Goal: Information Seeking & Learning: Learn about a topic

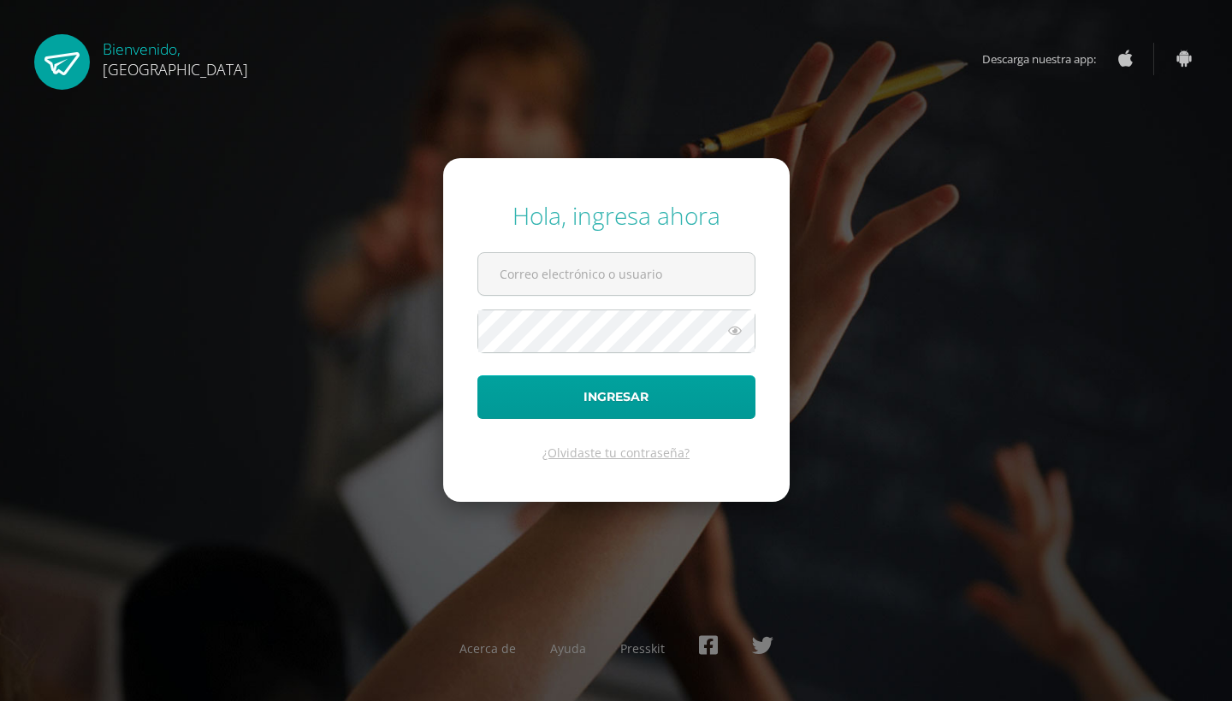
type input "[EMAIL_ADDRESS][DOMAIN_NAME]"
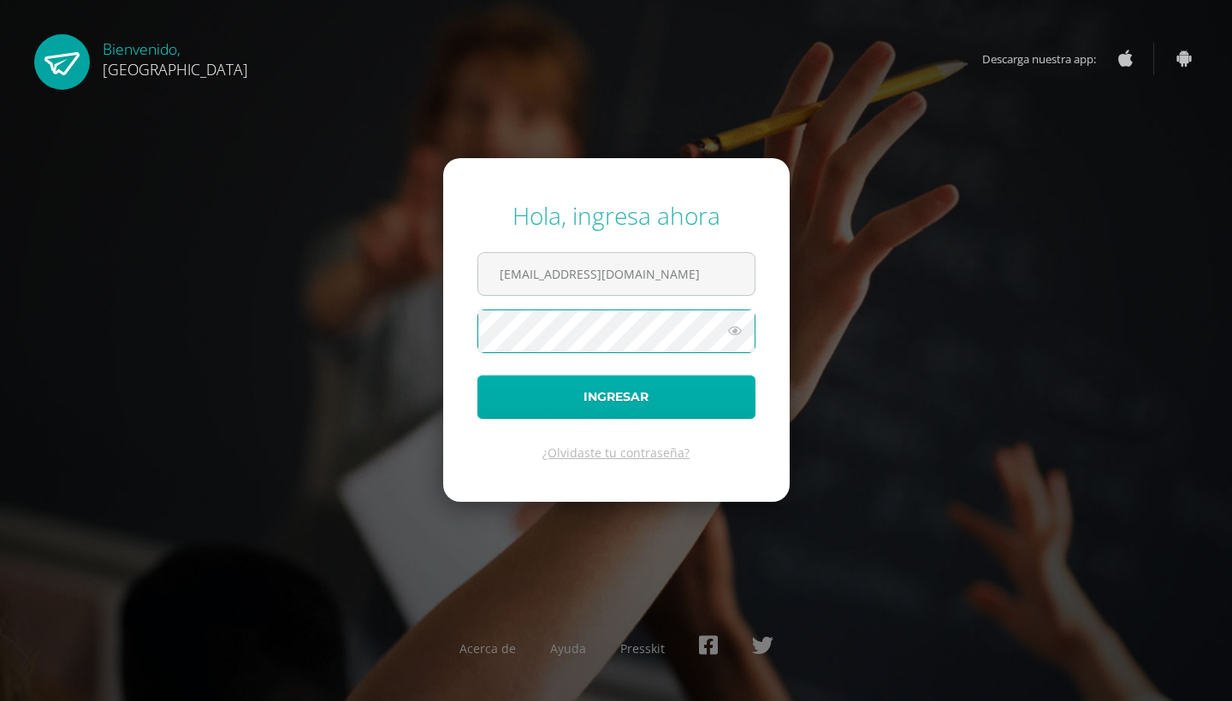
click at [543, 383] on button "Ingresar" at bounding box center [616, 398] width 278 height 44
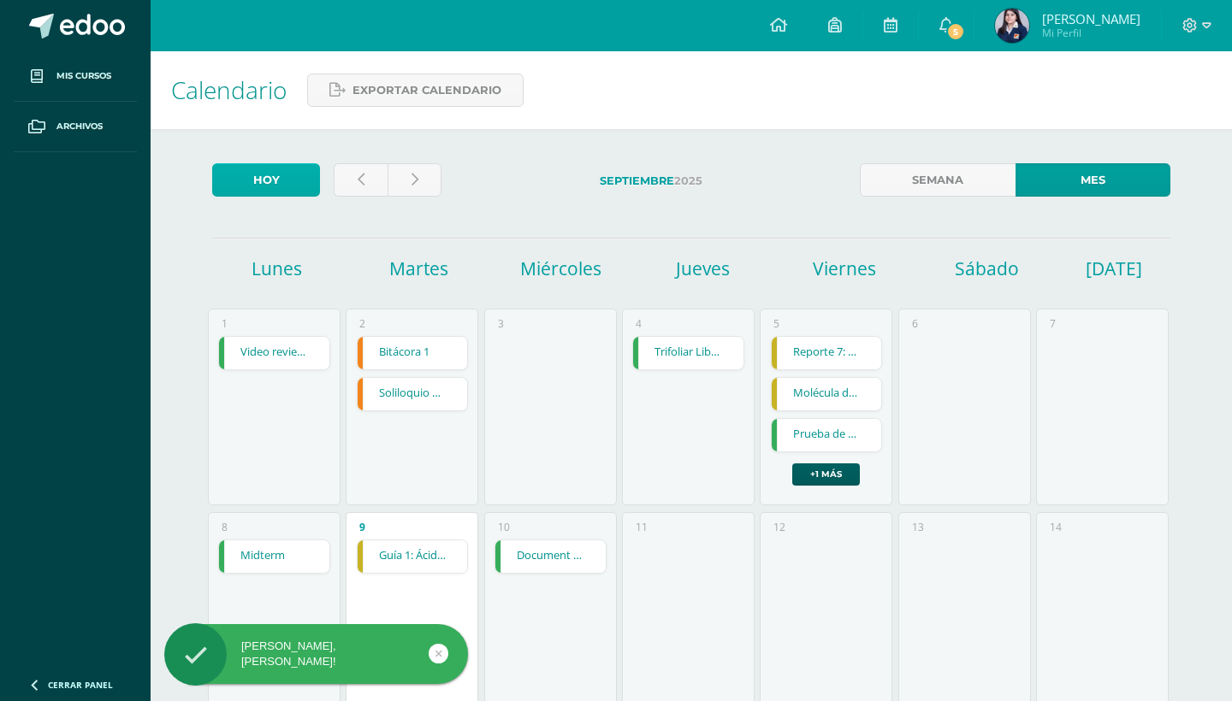
click at [272, 183] on link "Hoy" at bounding box center [266, 179] width 108 height 33
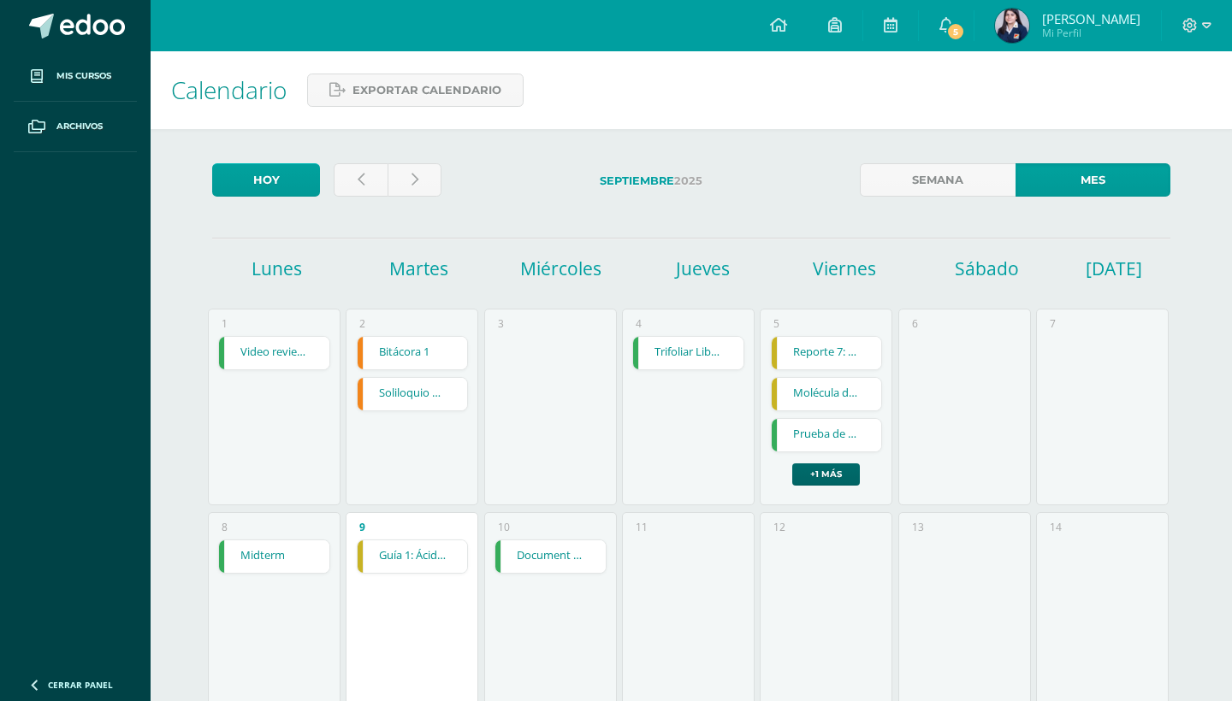
click at [823, 485] on link "+1 más" at bounding box center [826, 475] width 68 height 22
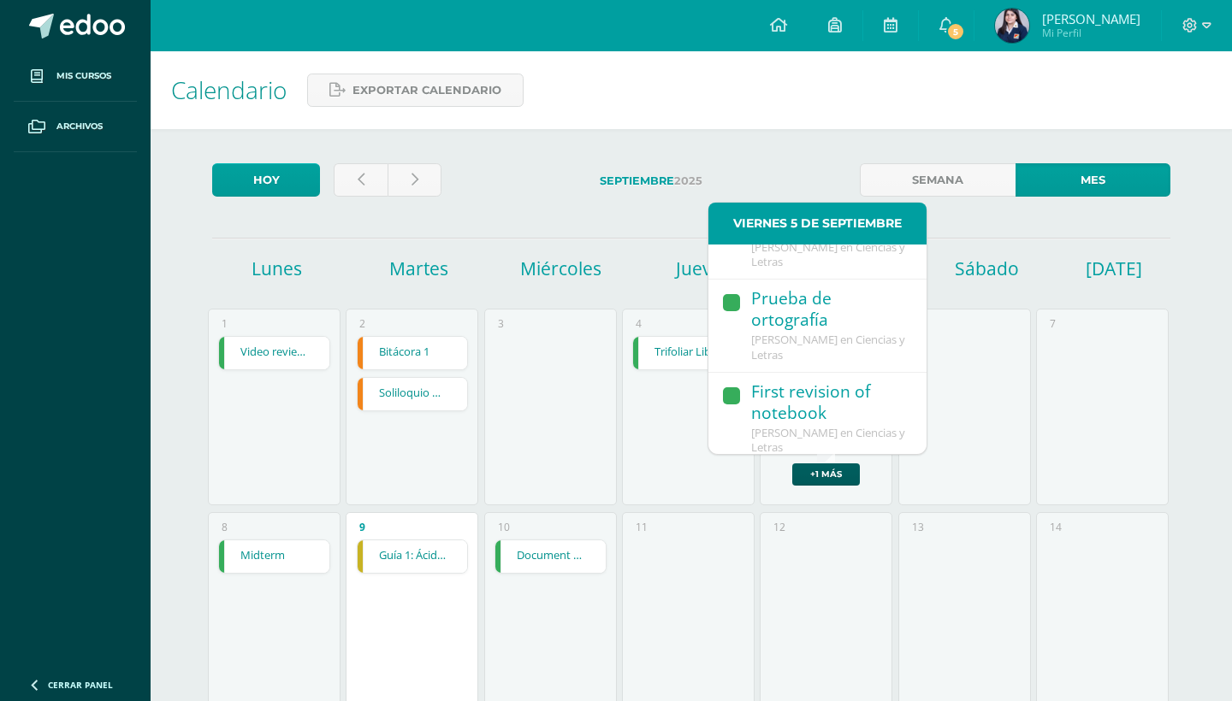
scroll to position [128, 0]
click at [601, 483] on div "3" at bounding box center [550, 407] width 133 height 197
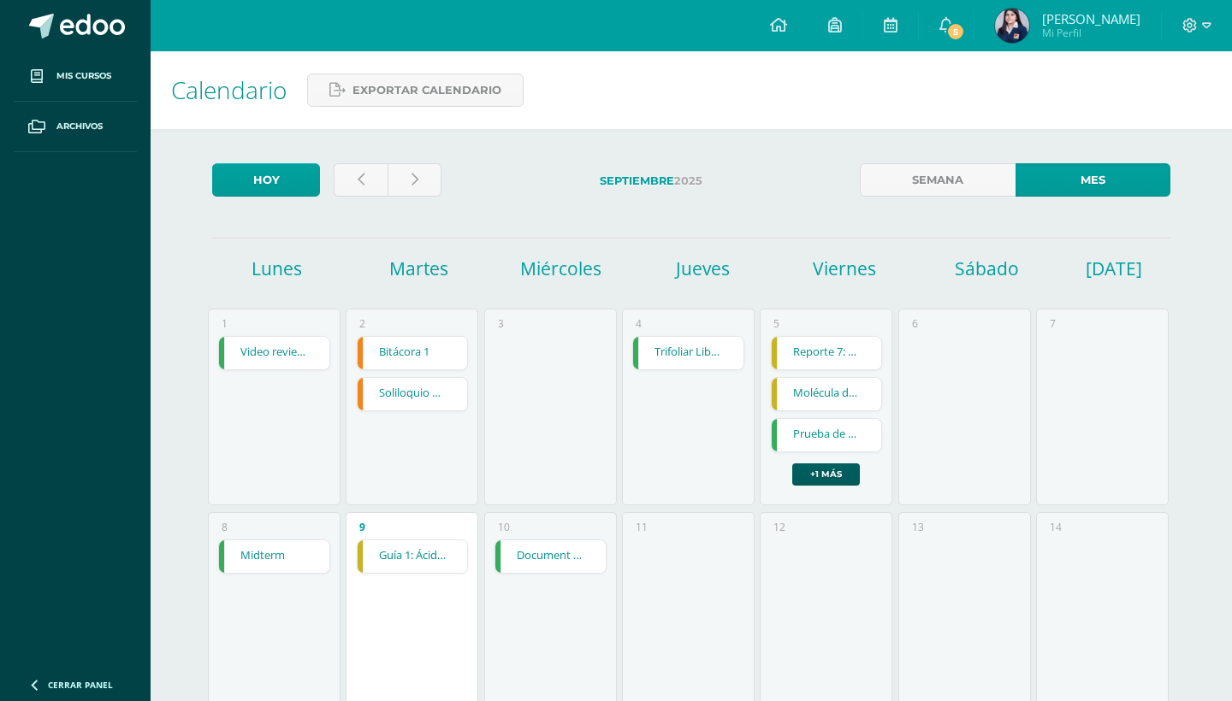
click at [394, 406] on link "Soliloquio del Individuo" at bounding box center [413, 394] width 110 height 33
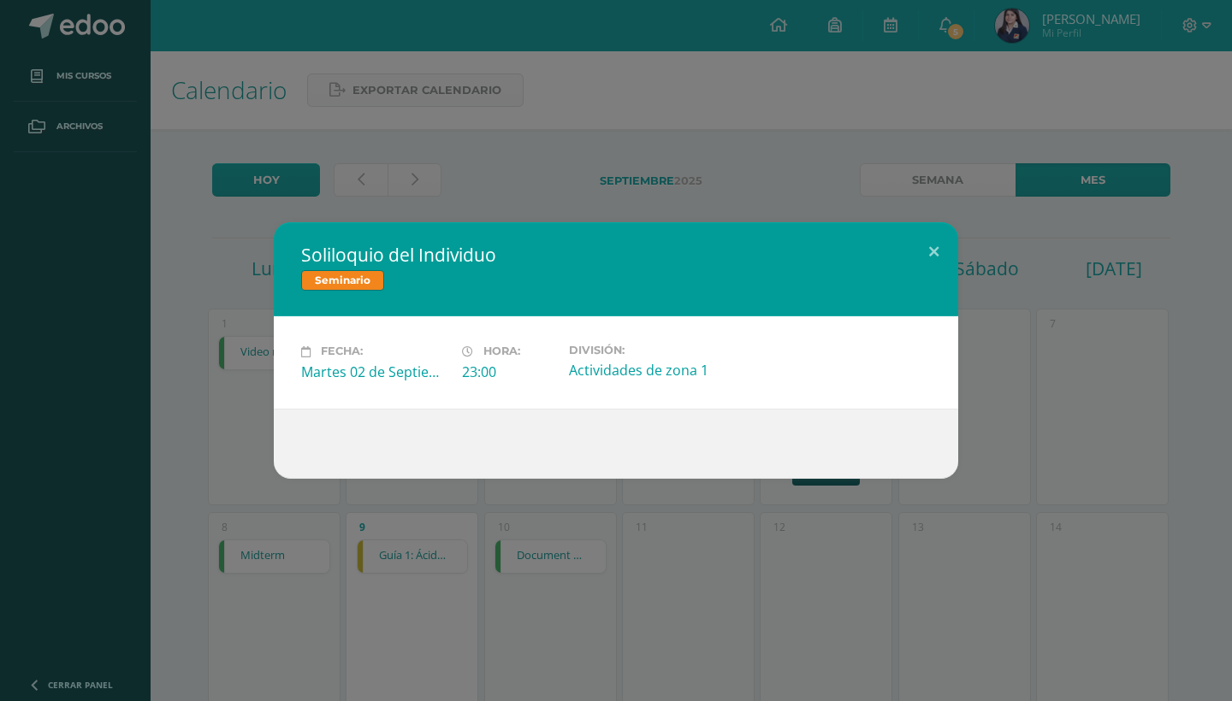
click at [254, 430] on div "Soliloquio del Individuo Seminario Fecha: Martes 02 de Septiembre Hora: 23:00 D…" at bounding box center [616, 350] width 1218 height 256
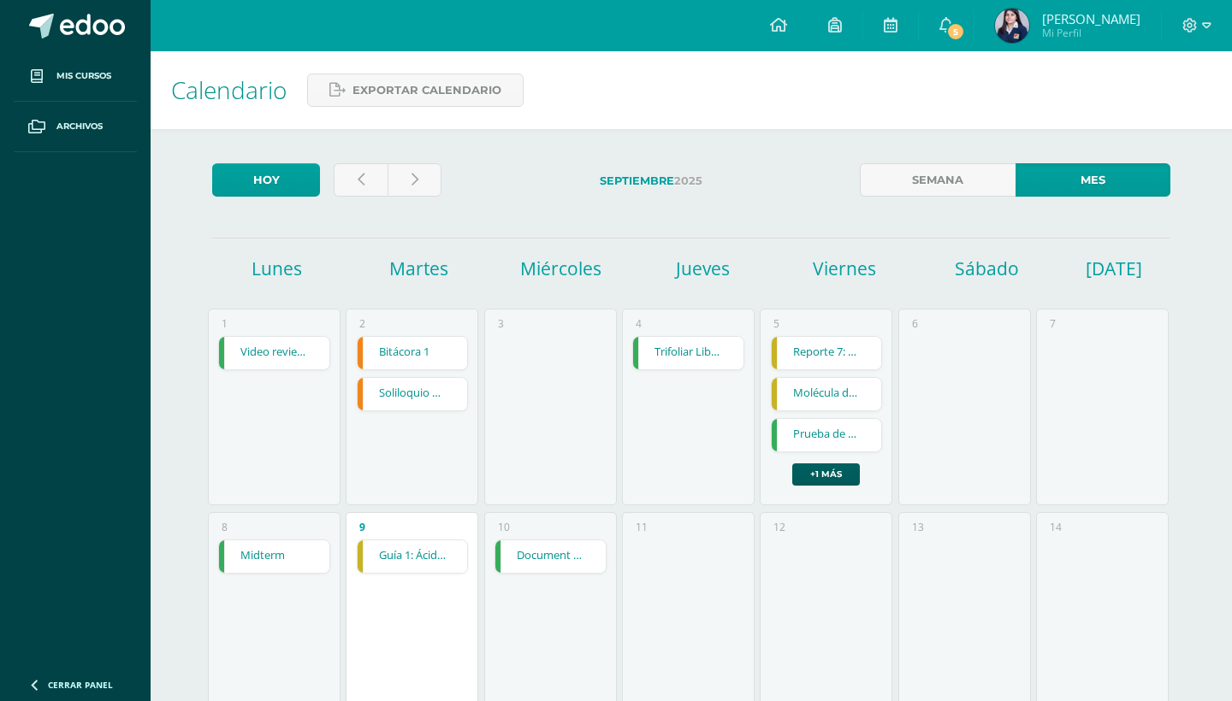
click at [690, 370] on link "Trifoliar Libro 10 min" at bounding box center [688, 353] width 110 height 33
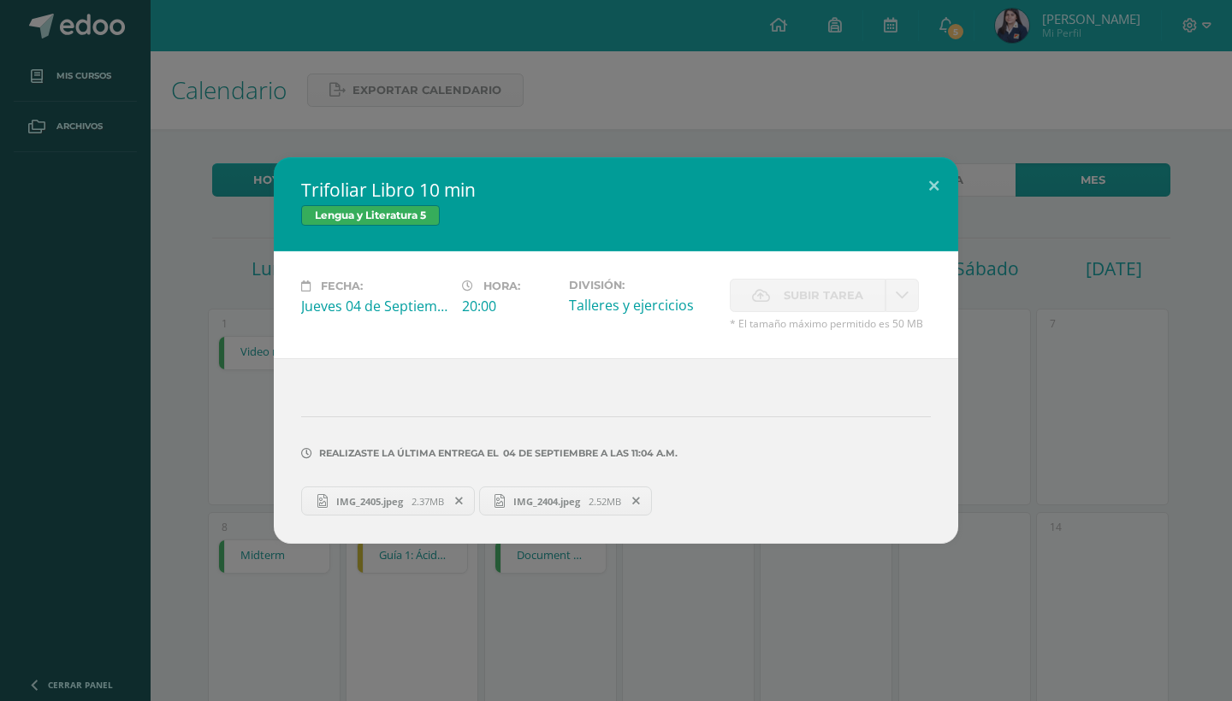
click at [204, 415] on div "Trifoliar Libro 10 min Lengua y Literatura 5 Fecha: Jueves 04 de Septiembre Hor…" at bounding box center [616, 350] width 1218 height 387
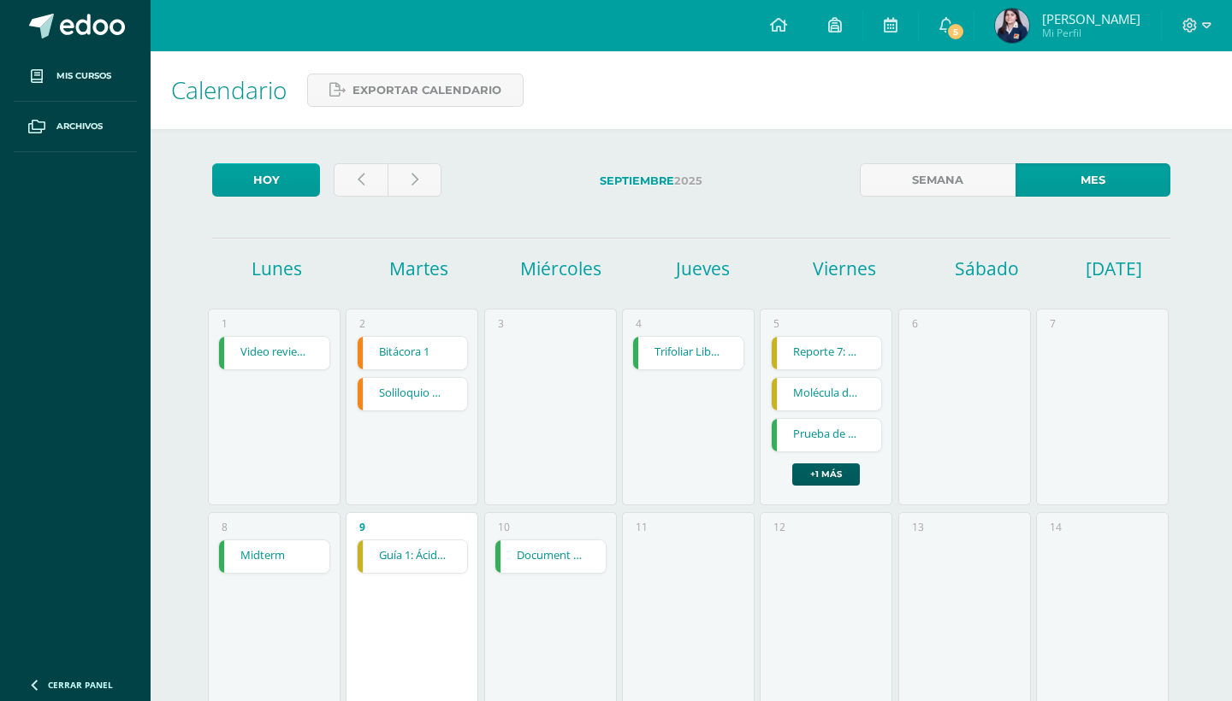
click at [273, 354] on link "Video review creation" at bounding box center [274, 353] width 110 height 33
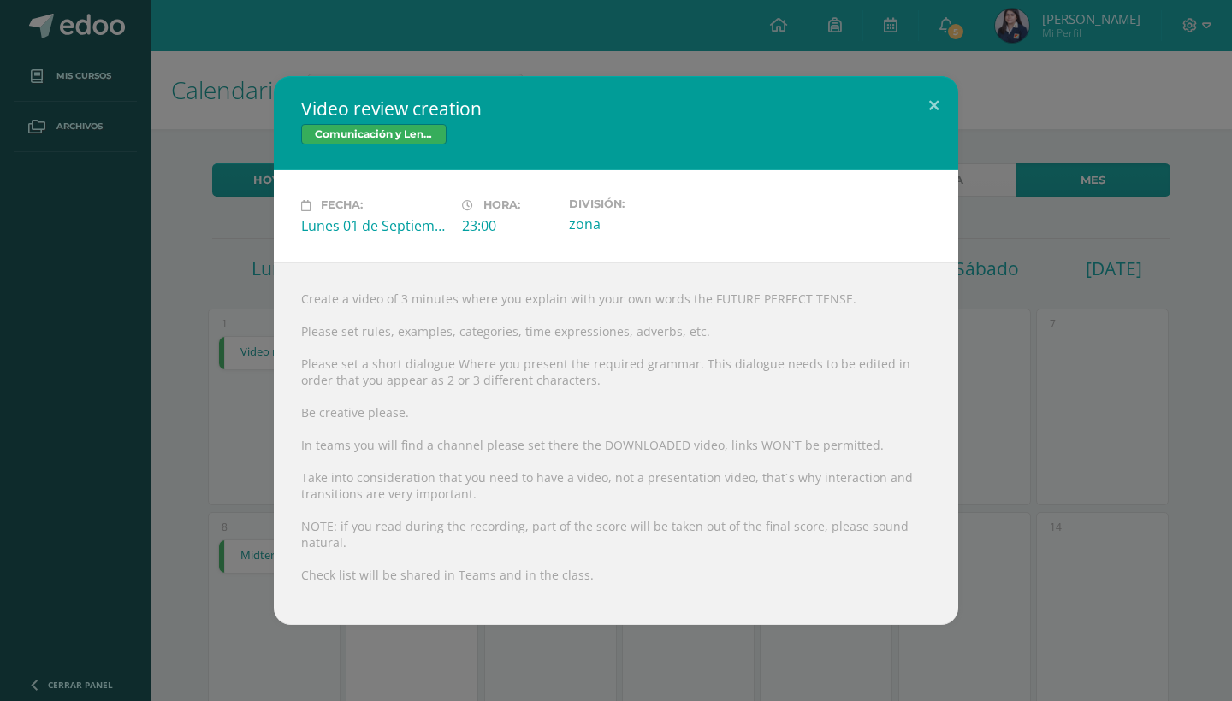
click at [233, 371] on div "Video review creation Comunicación y Lenguaje L3 (Inglés) 5 Fecha: Lunes 01 de …" at bounding box center [616, 350] width 1218 height 548
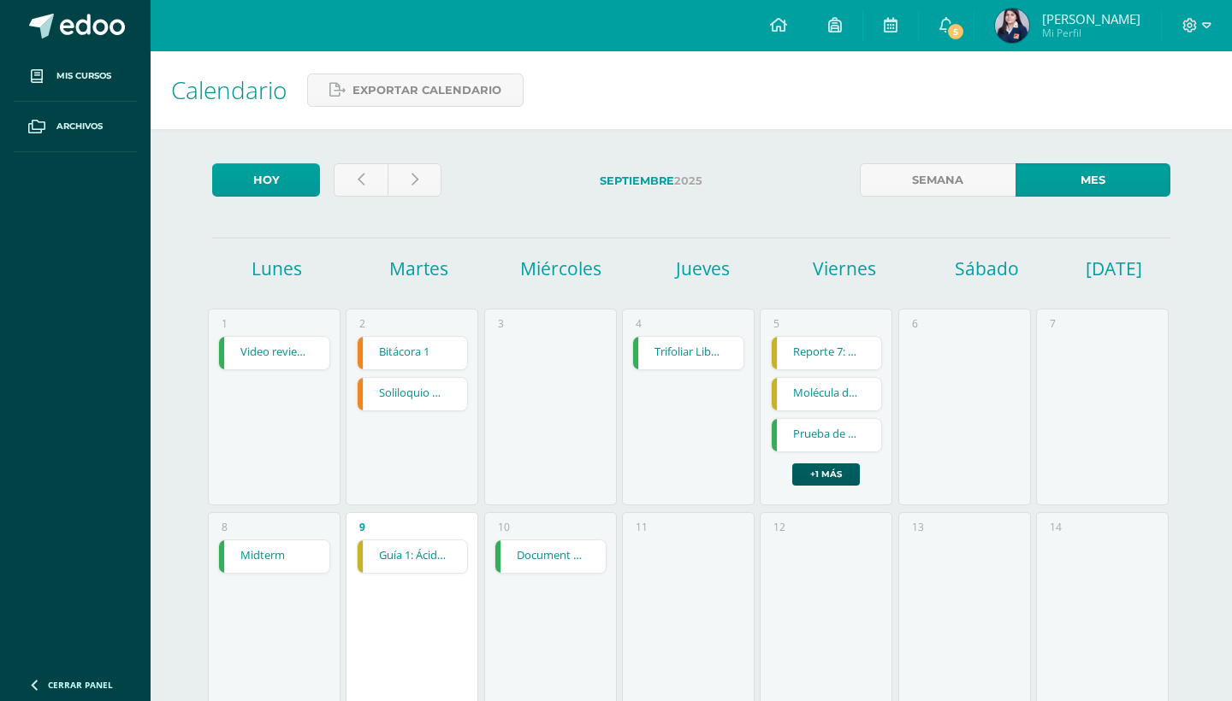
click at [837, 344] on link "Reporte 7: Tejidos animales" at bounding box center [827, 353] width 110 height 33
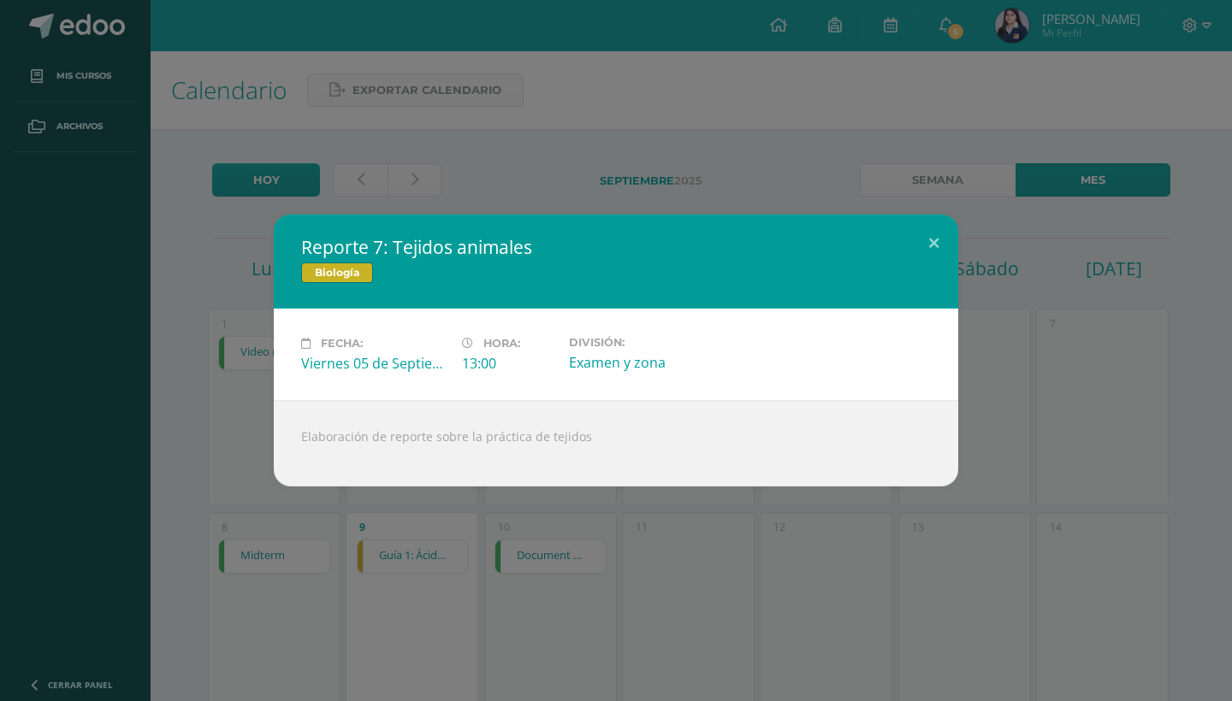
click at [1083, 389] on div "Reporte 7: Tejidos animales Biología Fecha: Viernes 05 de Septiembre Hora: 13:0…" at bounding box center [616, 351] width 1218 height 272
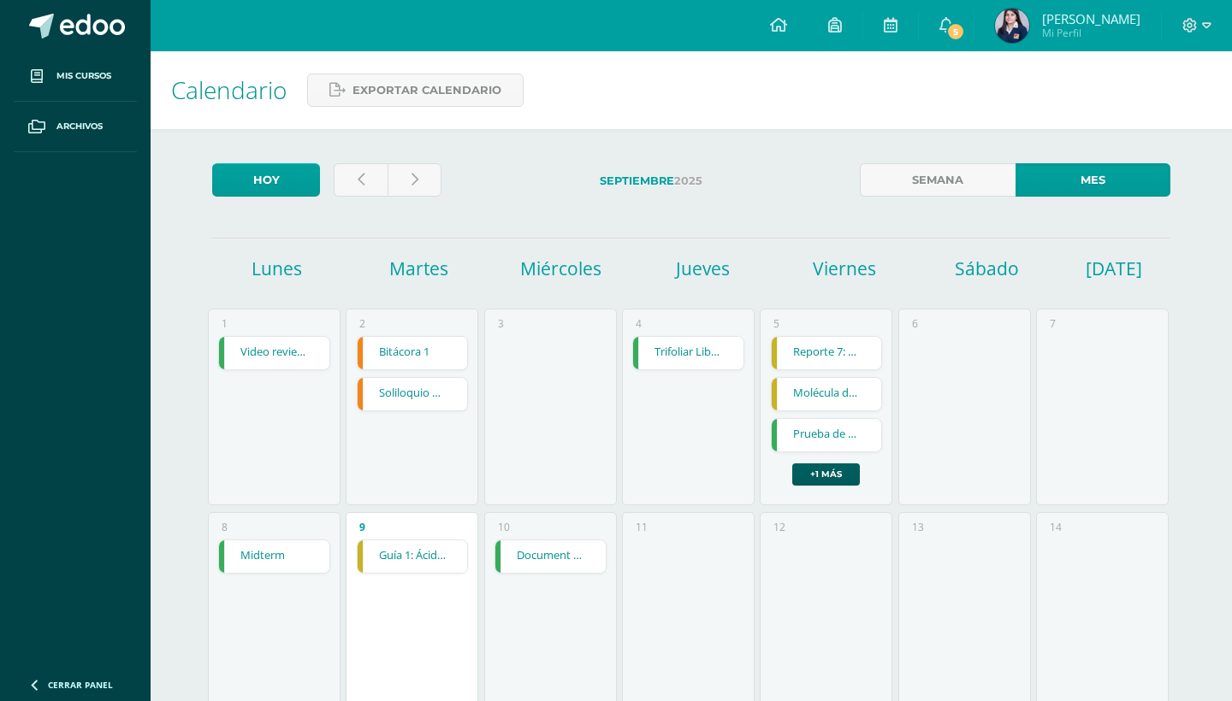
click at [274, 563] on link "Midterm" at bounding box center [274, 557] width 110 height 33
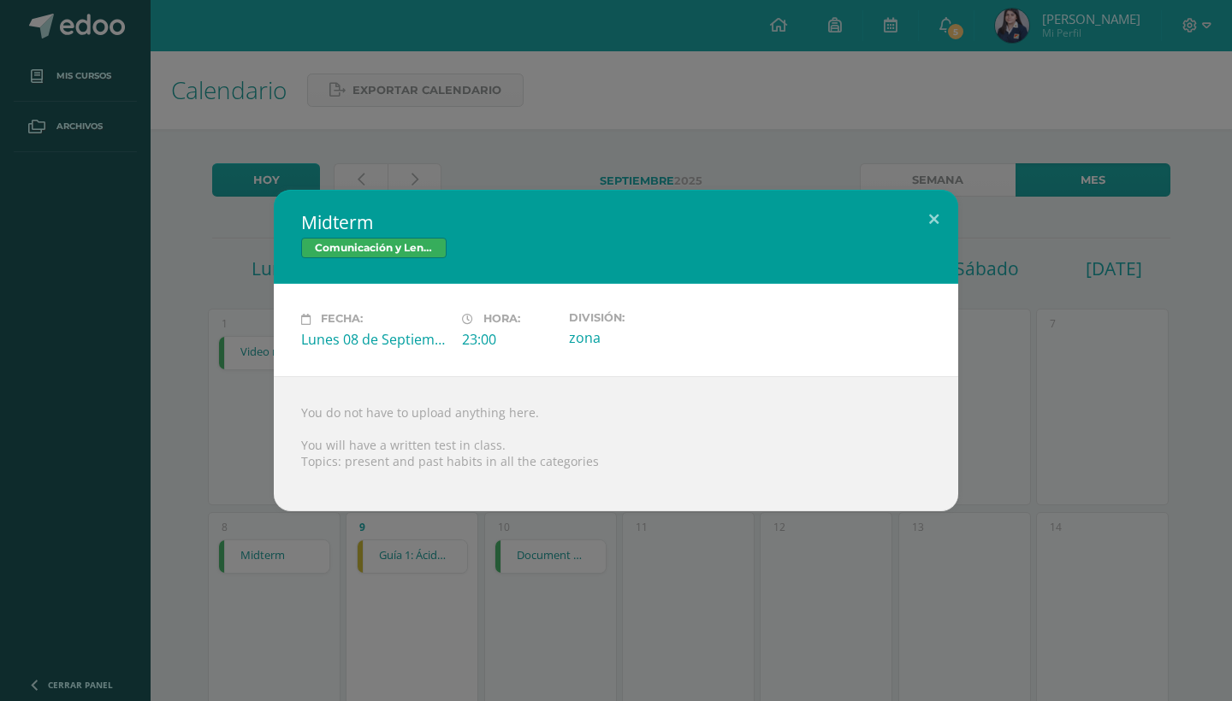
click at [269, 495] on div "Midterm Comunicación y Lenguaje L3 (Inglés) 5 Fecha: Lunes 08 de Septiembre Hor…" at bounding box center [616, 350] width 1218 height 321
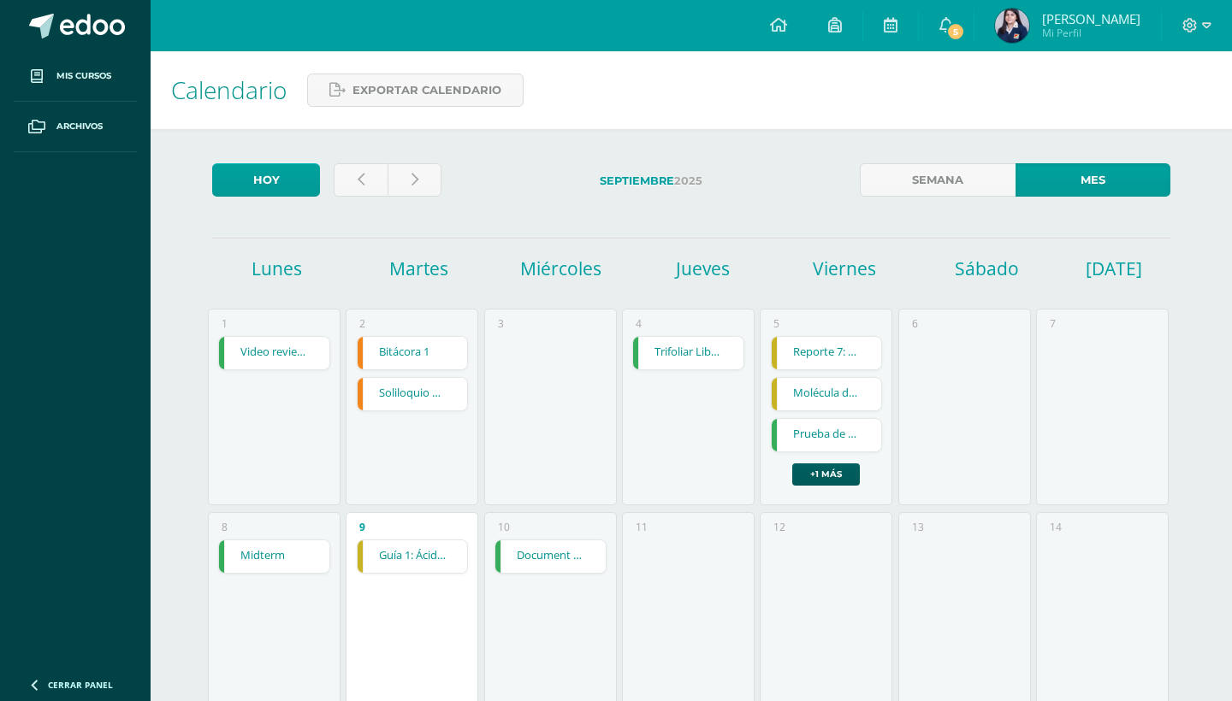
click at [364, 539] on div "9 Guía 1: Ácidos nucleicos Guía 1: Ácidos nucleicos Biología Cargando contenido" at bounding box center [412, 610] width 133 height 197
click at [372, 561] on link "Guía 1: Ácidos nucleicos" at bounding box center [413, 557] width 110 height 33
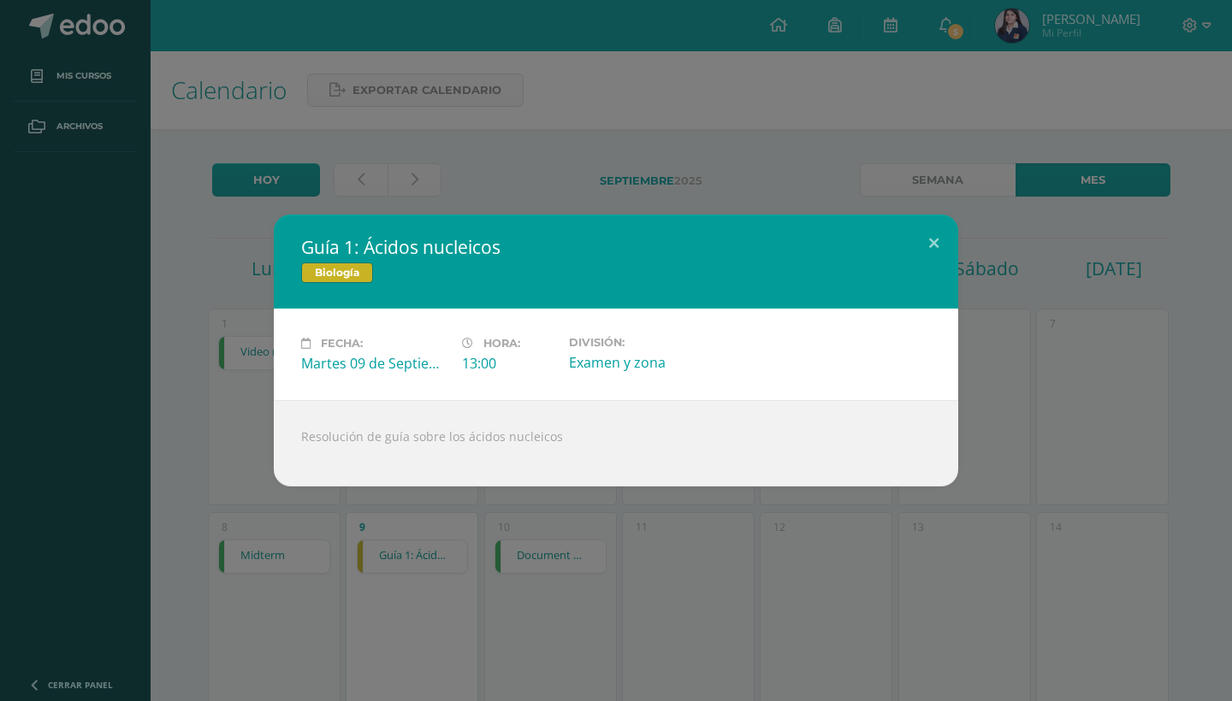
click at [270, 522] on div "Guía 1: Ácidos nucleicos Biología Fecha: Martes 09 de Septiembre Hora: 13:00 Di…" at bounding box center [616, 350] width 1232 height 701
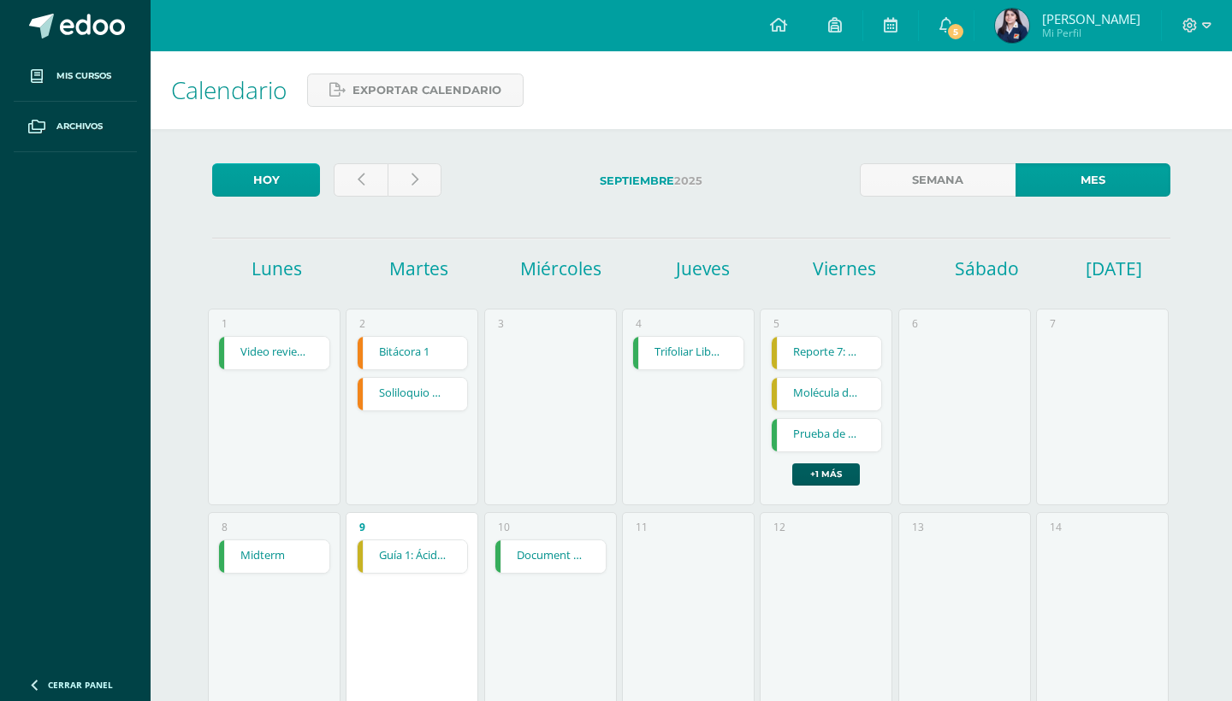
click at [581, 570] on link "Document of past and present habits and states" at bounding box center [550, 557] width 110 height 33
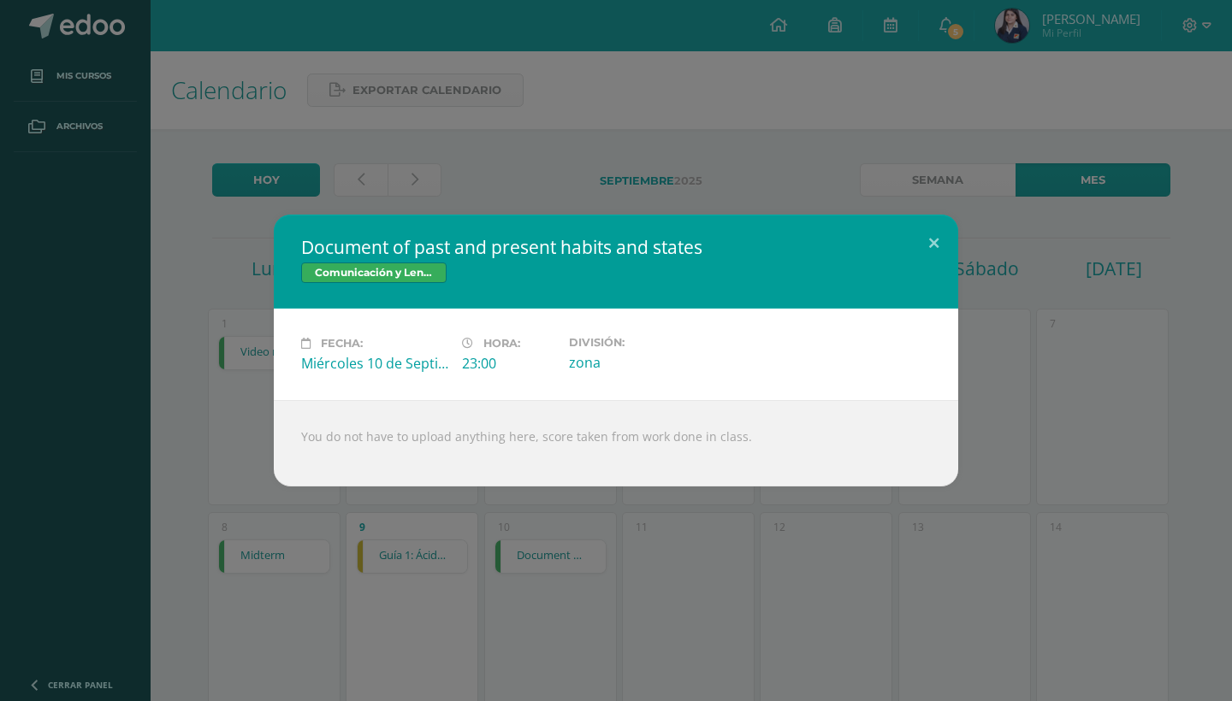
click at [443, 562] on div "Document of past and present habits and states Comunicación y Lenguaje L3 (Ingl…" at bounding box center [616, 350] width 1232 height 701
